Goal: Task Accomplishment & Management: Manage account settings

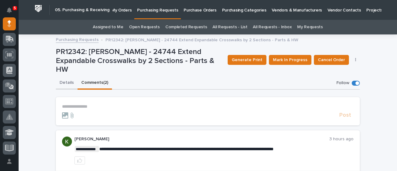
click at [66, 77] on button "Details" at bounding box center [67, 83] width 22 height 13
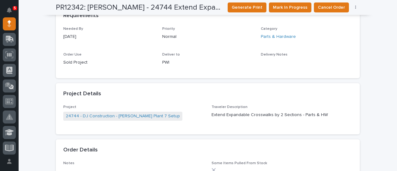
scroll to position [310, 0]
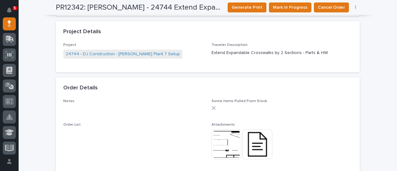
click at [260, 146] on img at bounding box center [258, 144] width 30 height 30
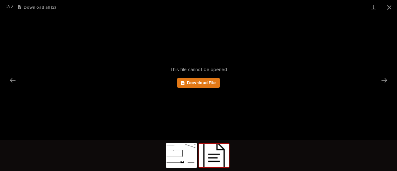
click at [220, 162] on img at bounding box center [214, 156] width 30 height 24
click at [201, 83] on span "Download File" at bounding box center [201, 83] width 29 height 4
click at [389, 7] on button "Close gallery" at bounding box center [390, 7] width 16 height 15
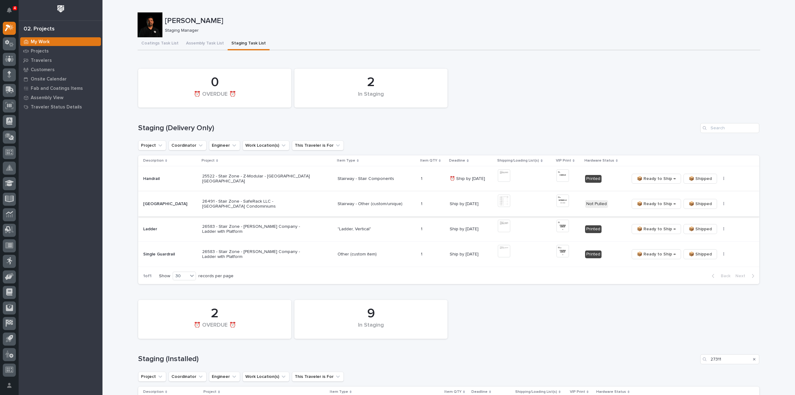
click at [501, 202] on img at bounding box center [504, 200] width 12 height 12
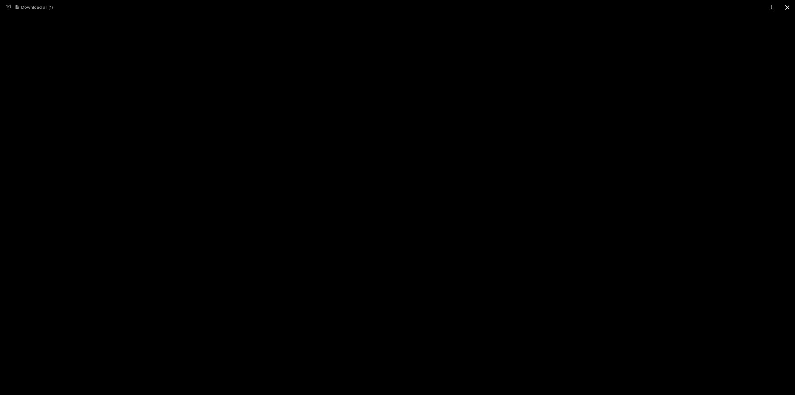
click at [787, 9] on button "Close gallery" at bounding box center [787, 7] width 16 height 15
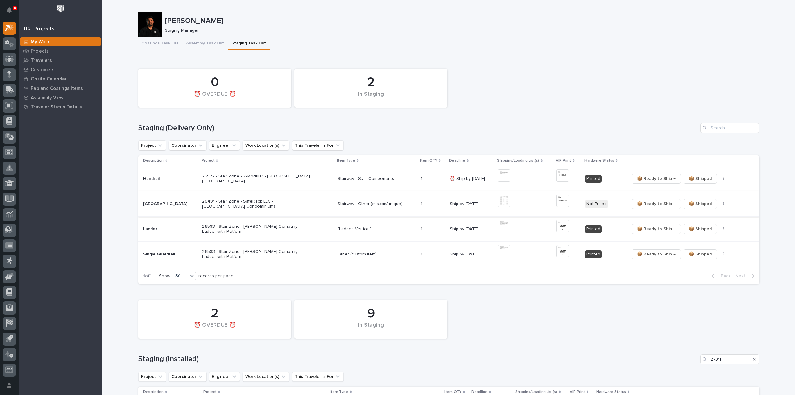
click at [556, 204] on img at bounding box center [562, 200] width 12 height 12
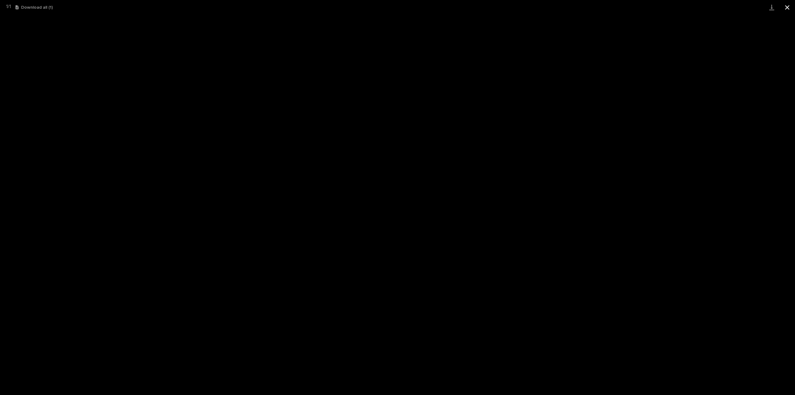
click at [788, 7] on button "Close gallery" at bounding box center [787, 7] width 16 height 15
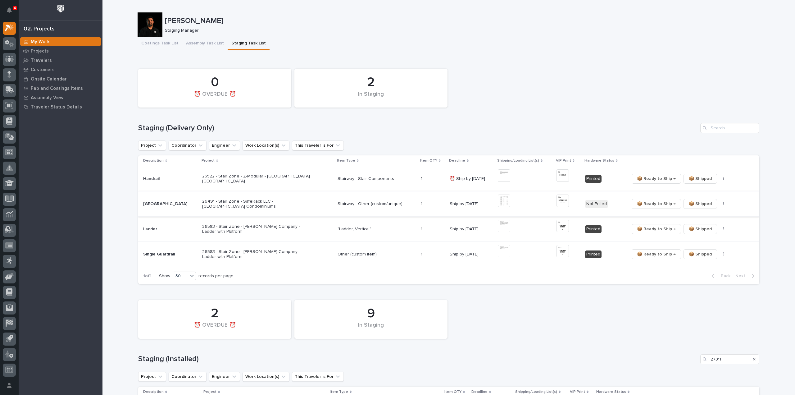
click at [719, 204] on button "button" at bounding box center [723, 203] width 9 height 4
click at [703, 226] on span "🔩 Hardware" at bounding box center [695, 225] width 26 height 7
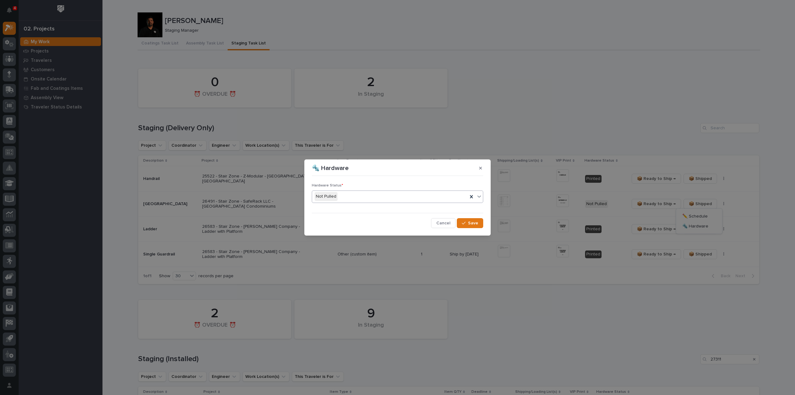
click at [385, 197] on div "Not Pulled" at bounding box center [390, 196] width 156 height 10
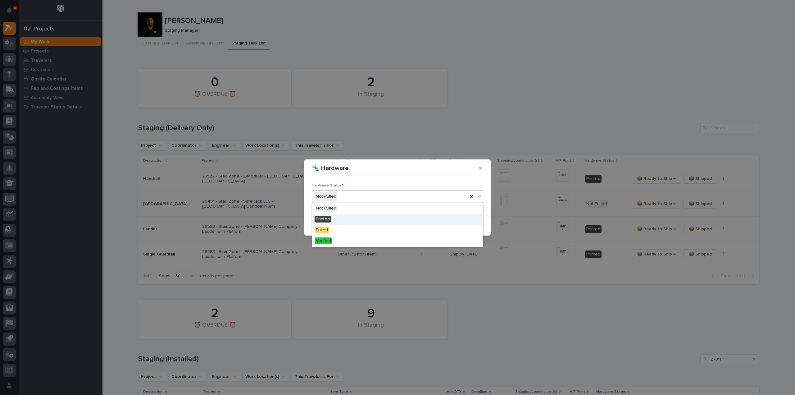
click at [374, 222] on div "Printed" at bounding box center [397, 219] width 171 height 11
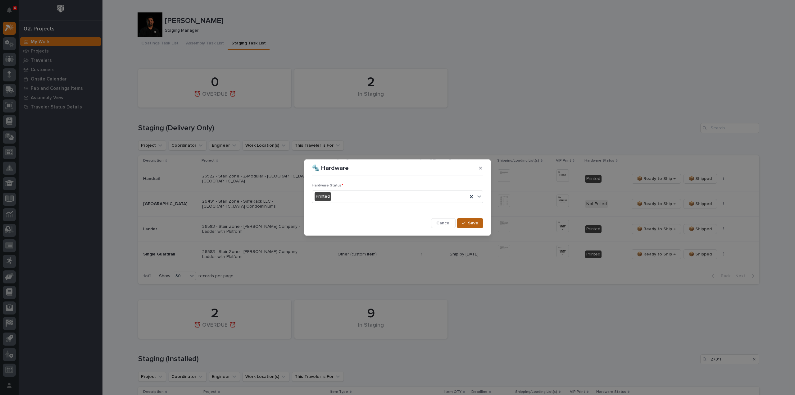
click at [470, 223] on span "Save" at bounding box center [473, 223] width 10 height 6
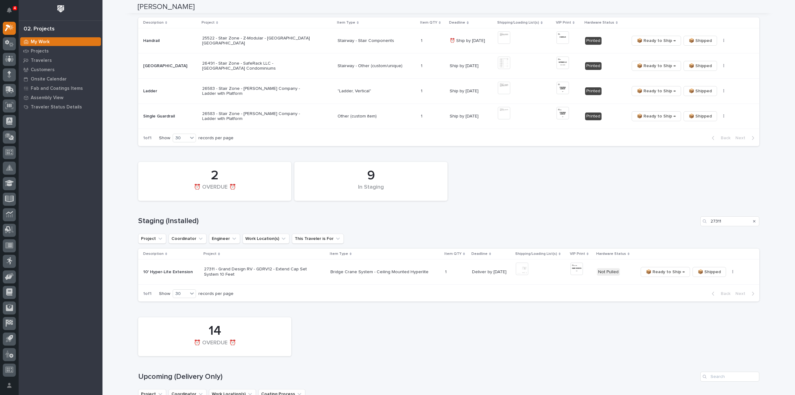
scroll to position [186, 0]
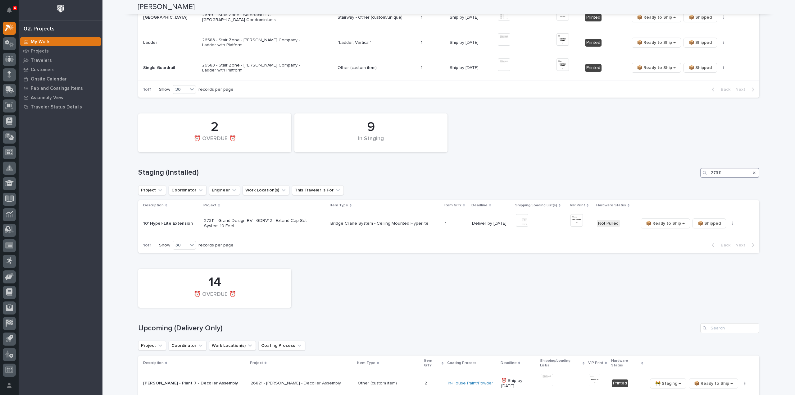
drag, startPoint x: 726, startPoint y: 171, endPoint x: 702, endPoint y: 180, distance: 26.0
click at [702, 180] on div "9 In Staging 2 ⏰ OVERDUE ⏰ Staging (Installed) 27311 Project Coordinator Engine…" at bounding box center [448, 181] width 621 height 143
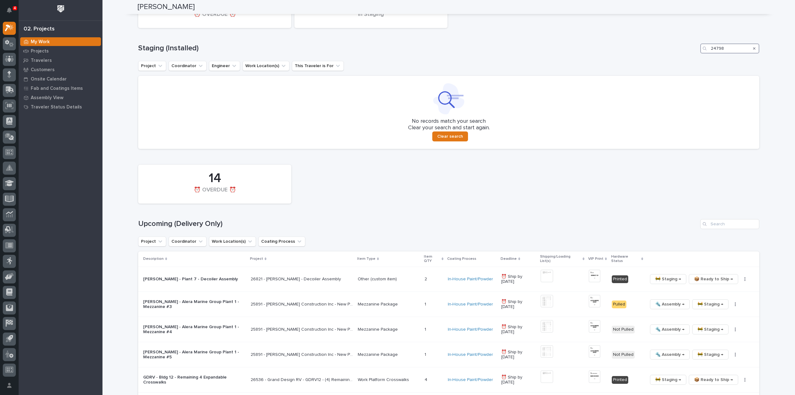
scroll to position [373, 0]
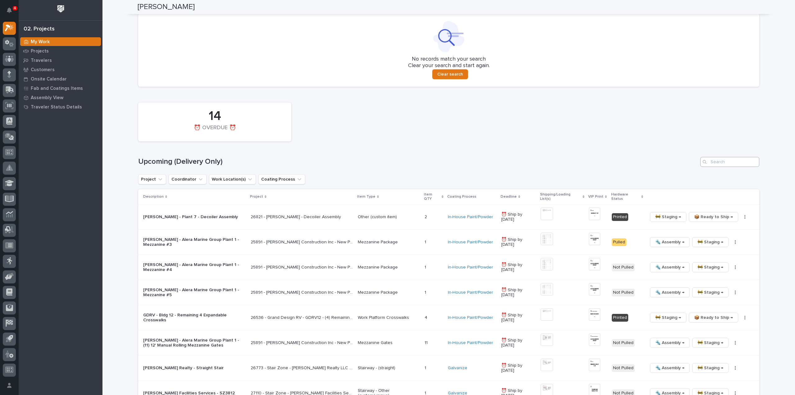
type input "24798"
click at [726, 165] on input "Search" at bounding box center [729, 162] width 59 height 10
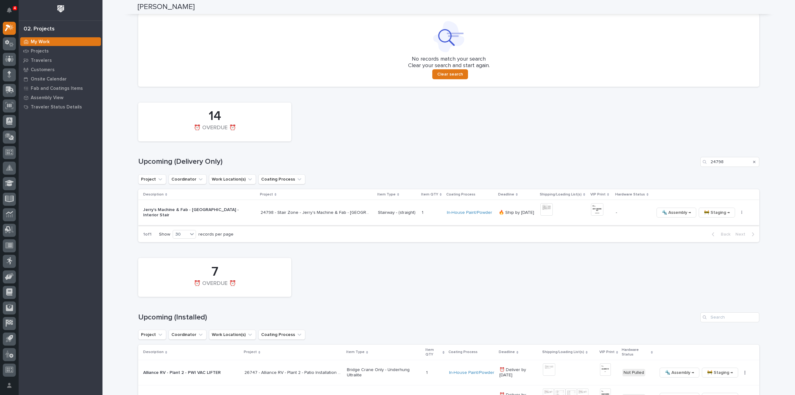
click at [549, 211] on img at bounding box center [546, 209] width 12 height 12
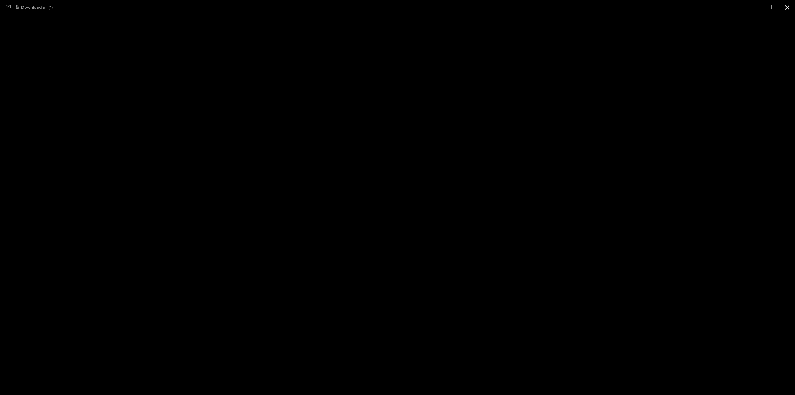
click at [789, 8] on button "Close gallery" at bounding box center [787, 7] width 16 height 15
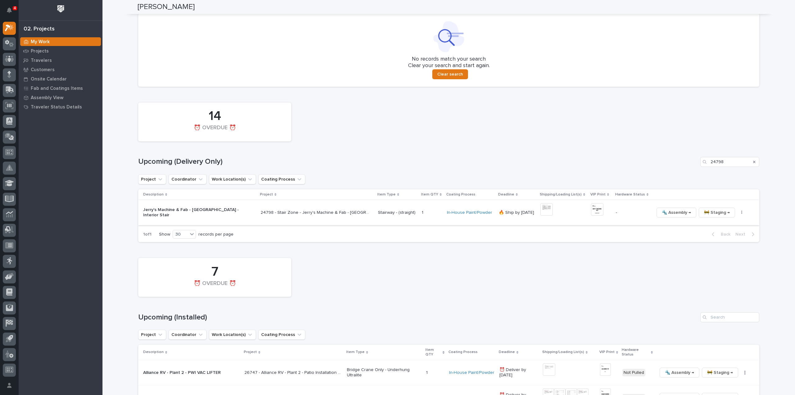
click at [596, 213] on img at bounding box center [597, 209] width 12 height 12
click at [594, 210] on img at bounding box center [597, 209] width 12 height 12
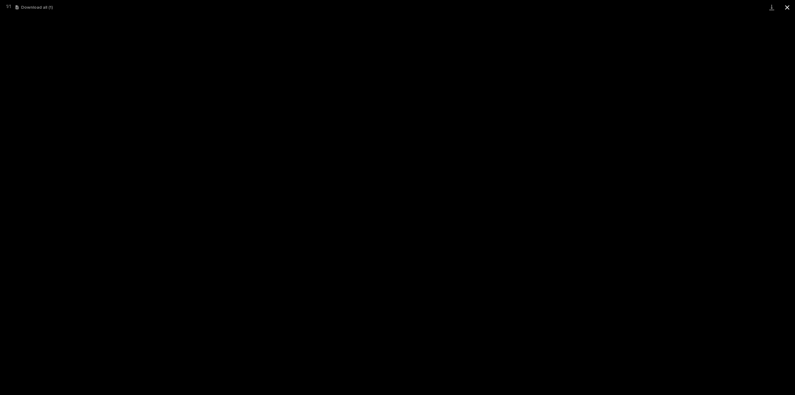
click at [787, 8] on button "Close gallery" at bounding box center [787, 7] width 16 height 15
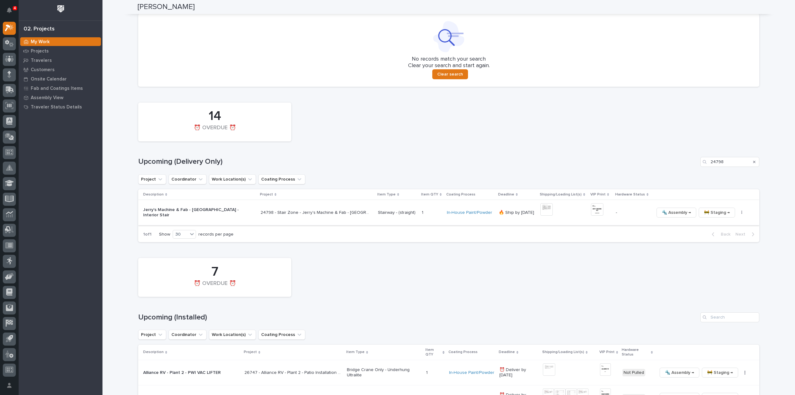
click at [741, 213] on icon "button" at bounding box center [741, 212] width 1 height 4
click at [716, 255] on span "🔩 Hardware" at bounding box center [712, 254] width 26 height 7
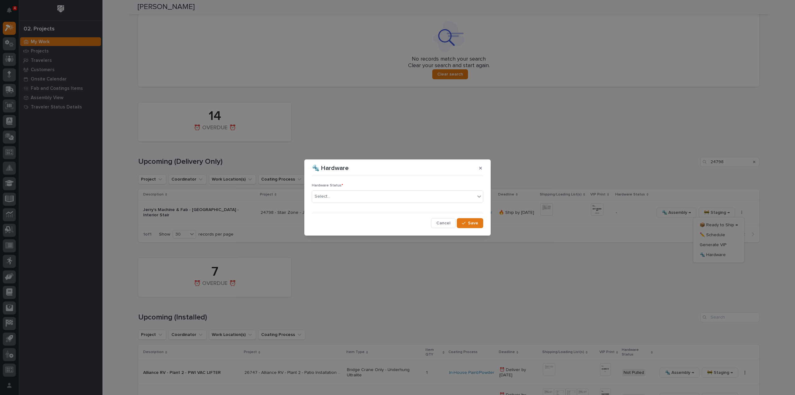
click at [365, 199] on div "Select..." at bounding box center [393, 196] width 163 height 10
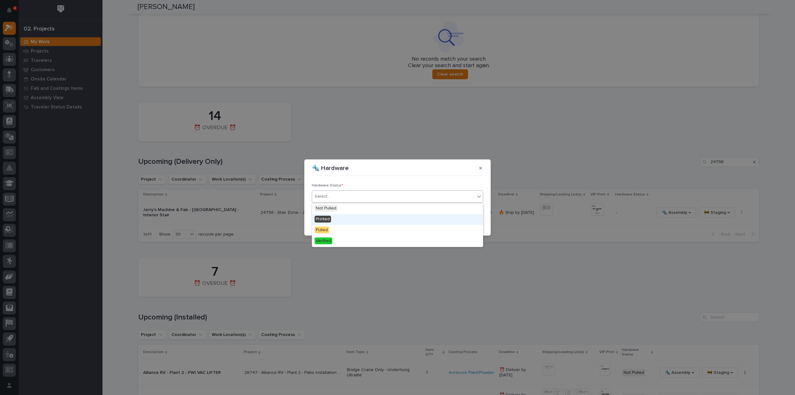
drag, startPoint x: 326, startPoint y: 218, endPoint x: 405, endPoint y: 230, distance: 79.7
click at [330, 218] on div "Printed" at bounding box center [397, 219] width 171 height 11
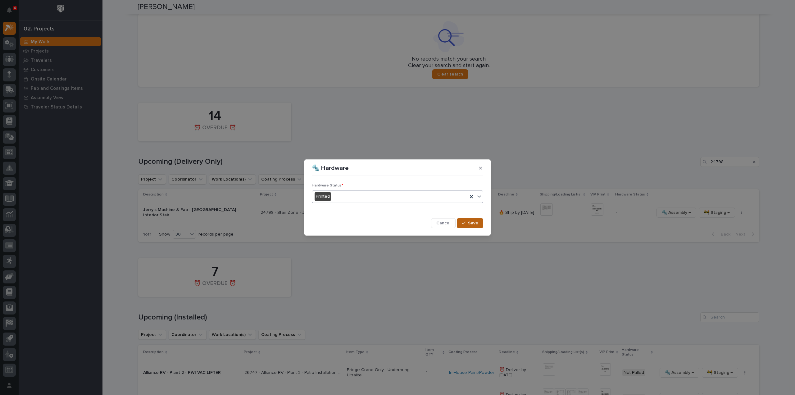
click at [472, 222] on span "Save" at bounding box center [473, 223] width 10 height 6
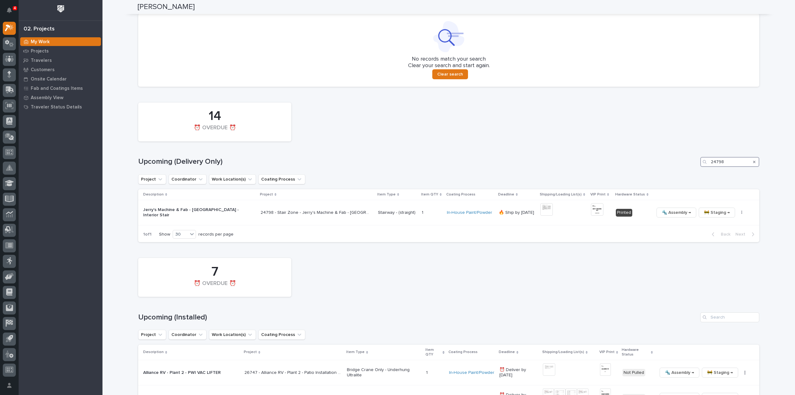
drag, startPoint x: 707, startPoint y: 167, endPoint x: 689, endPoint y: 169, distance: 18.7
click at [691, 169] on div "14 ⏰ OVERDUE ⏰ Upcoming (Delivery Only) 24798 Project Coordinator Work Location…" at bounding box center [448, 170] width 621 height 143
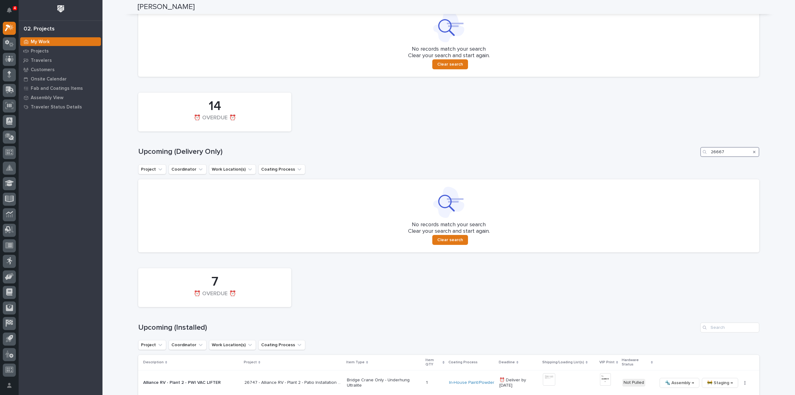
scroll to position [258, 0]
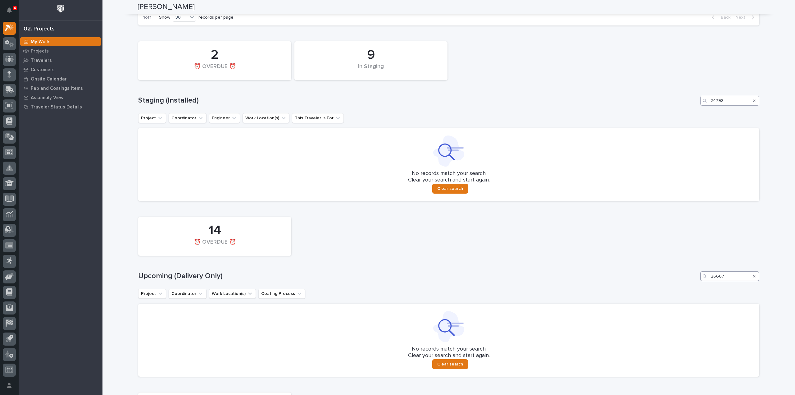
type input "26667"
drag, startPoint x: 728, startPoint y: 105, endPoint x: 708, endPoint y: 108, distance: 19.6
click at [708, 108] on div "9 In Staging 2 ⏰ OVERDUE ⏰ Staging (Installed) 24798 Project Coordinator Engine…" at bounding box center [448, 119] width 621 height 163
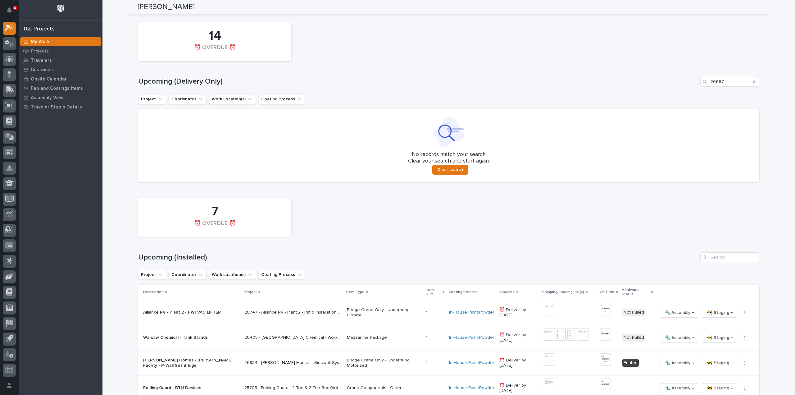
scroll to position [507, 0]
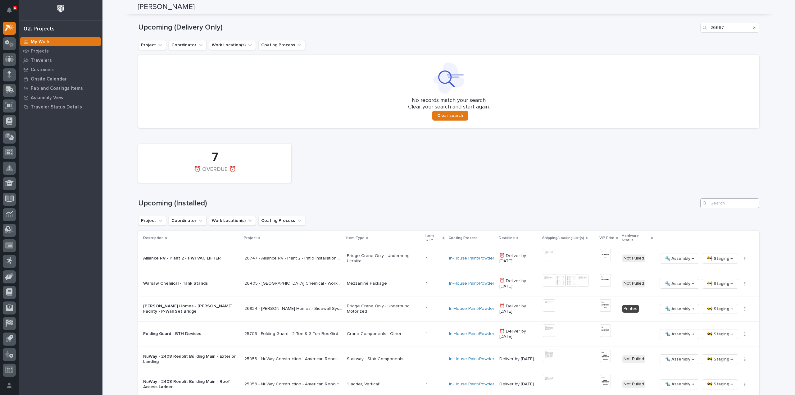
type input "26667"
click at [715, 203] on input "Search" at bounding box center [729, 203] width 59 height 10
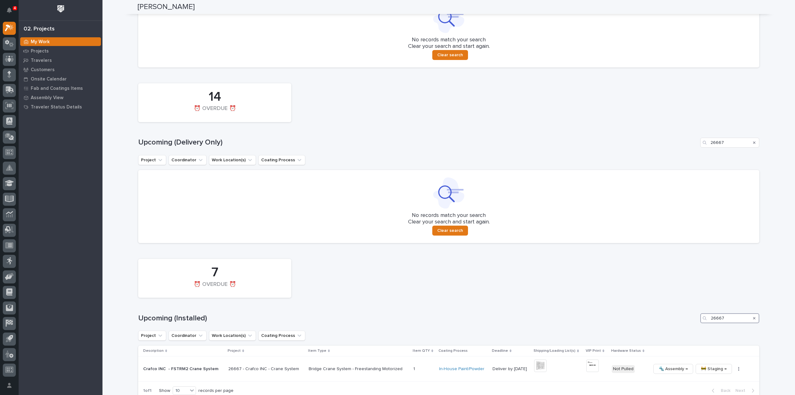
scroll to position [449, 0]
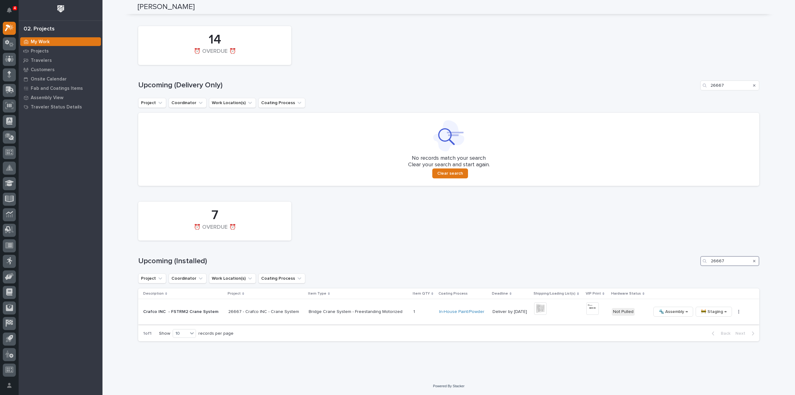
type input "26667"
click at [540, 310] on img at bounding box center [540, 308] width 12 height 12
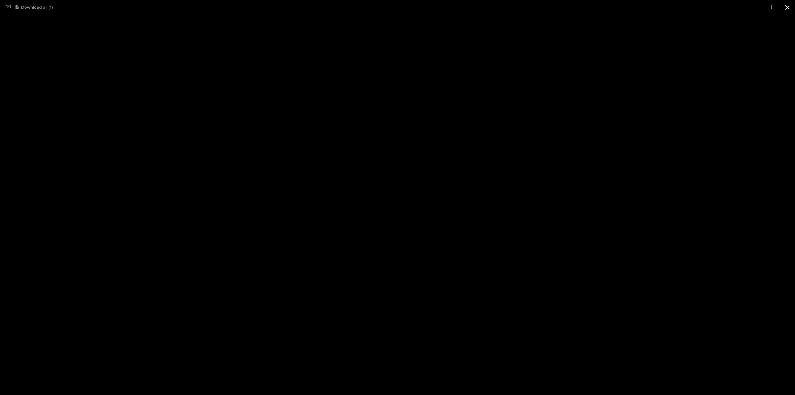
click at [785, 7] on button "Close gallery" at bounding box center [787, 7] width 16 height 15
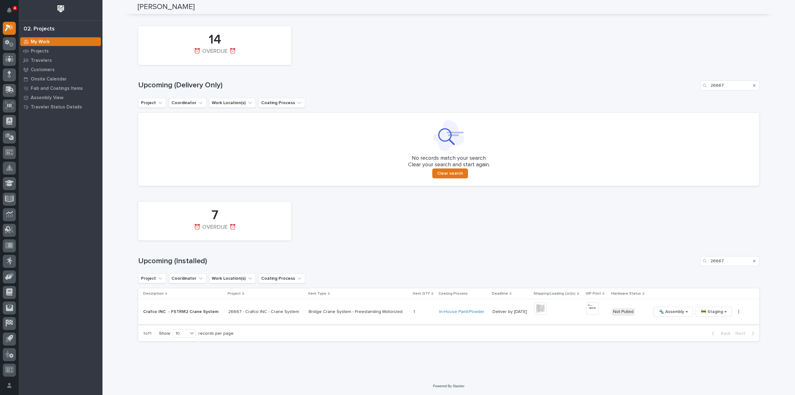
click at [587, 302] on img at bounding box center [592, 308] width 12 height 12
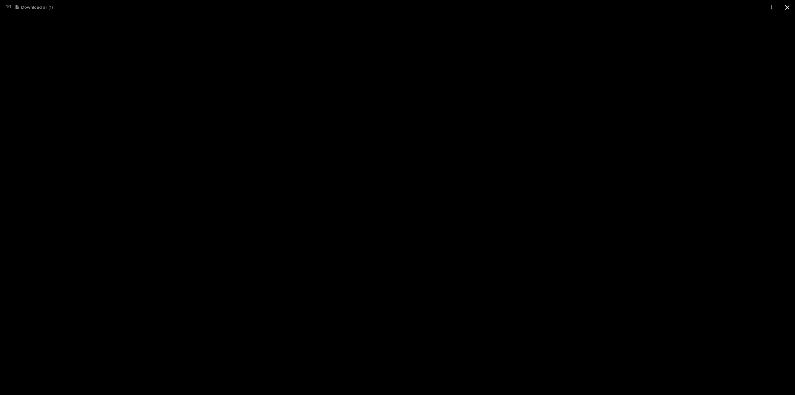
click at [786, 9] on button "Close gallery" at bounding box center [787, 7] width 16 height 15
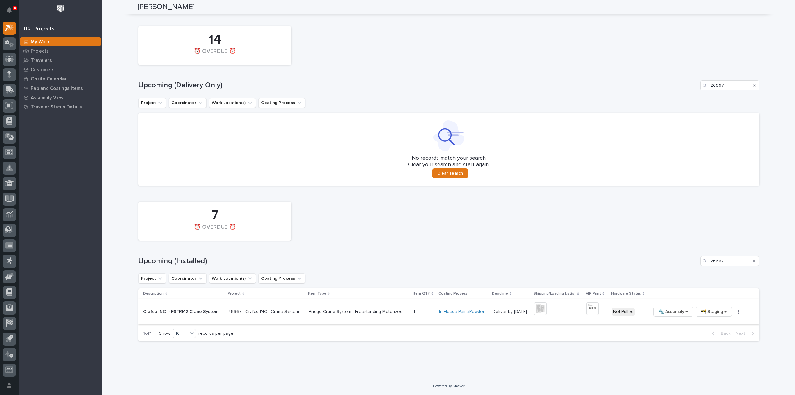
click at [734, 312] on button "button" at bounding box center [738, 311] width 9 height 4
click at [705, 354] on span "🔩 Hardware" at bounding box center [708, 353] width 26 height 7
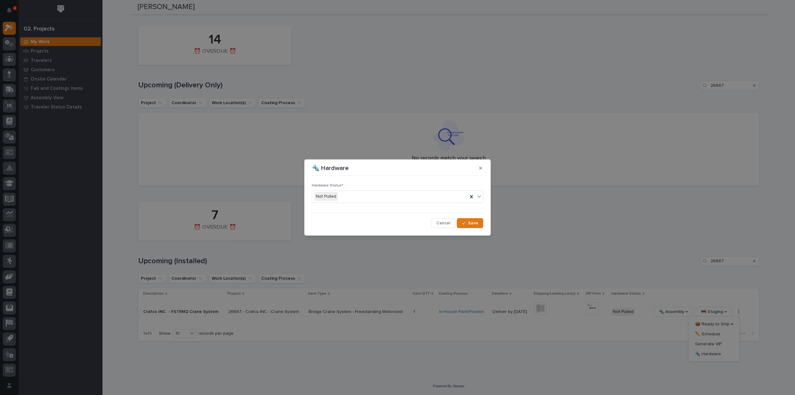
click at [343, 198] on div "Not Pulled" at bounding box center [390, 196] width 156 height 10
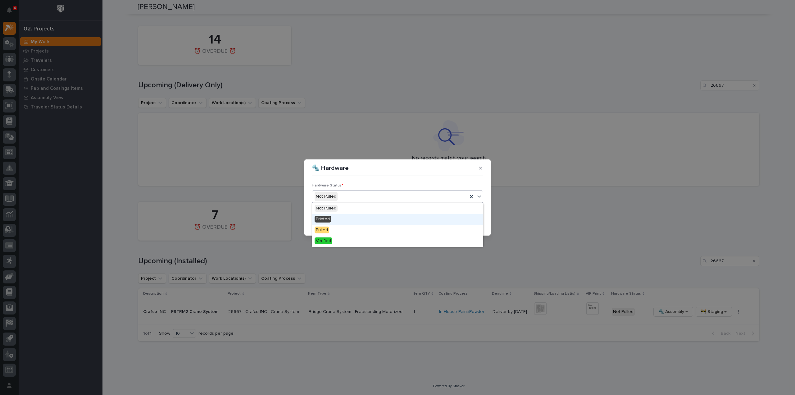
click at [336, 220] on div "Printed" at bounding box center [397, 219] width 171 height 11
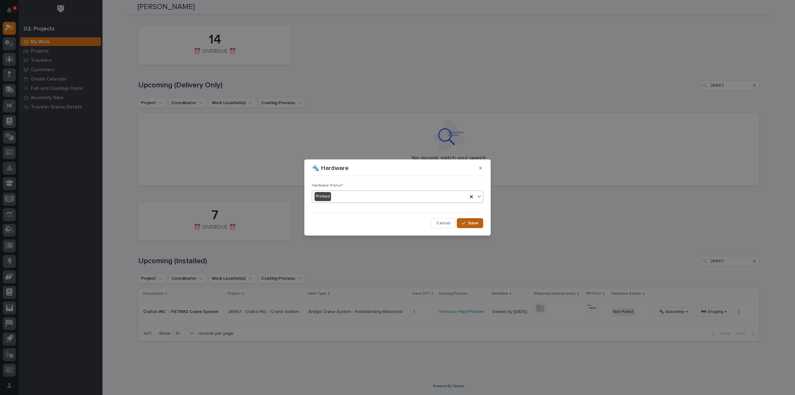
click at [464, 224] on icon "button" at bounding box center [464, 223] width 4 height 4
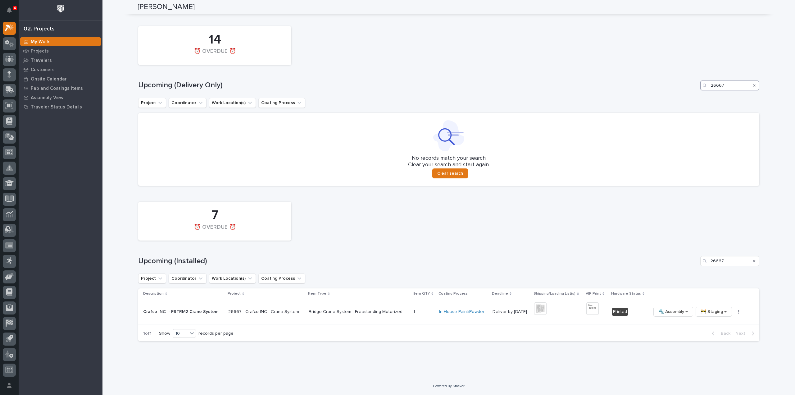
drag, startPoint x: 724, startPoint y: 85, endPoint x: 692, endPoint y: 85, distance: 31.7
click at [692, 85] on div "Upcoming (Delivery Only) 26667" at bounding box center [448, 85] width 621 height 10
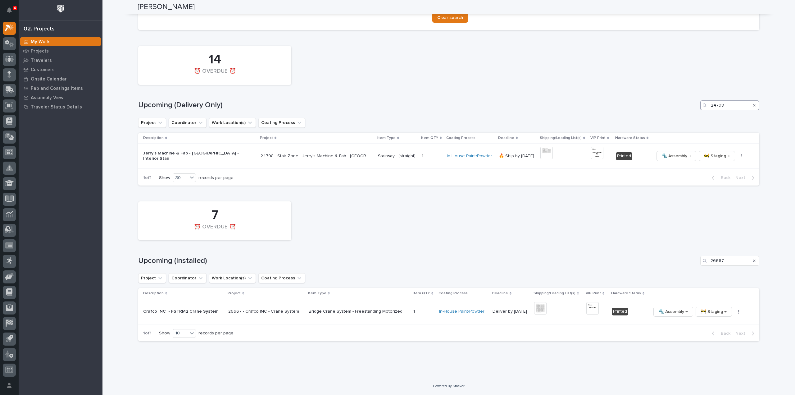
scroll to position [428, 0]
type input "24798"
